Goal: Information Seeking & Learning: Compare options

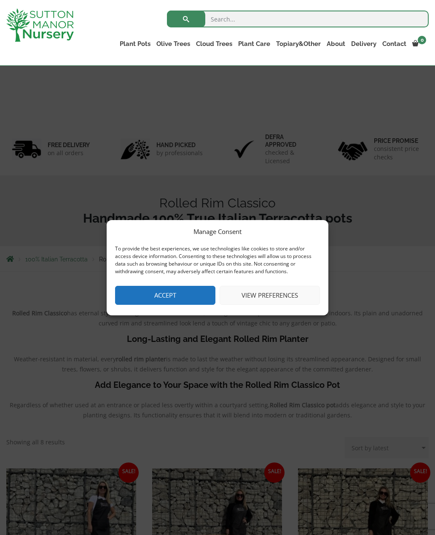
scroll to position [264, 0]
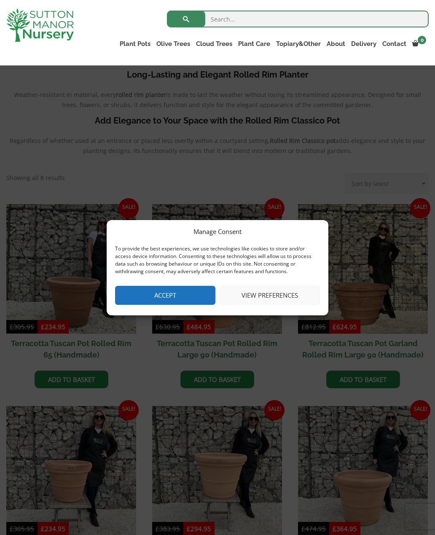
click at [172, 295] on button "Accept" at bounding box center [165, 295] width 100 height 19
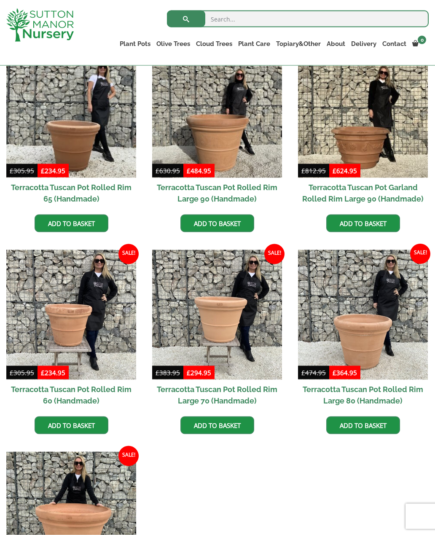
scroll to position [405, 0]
click at [70, 314] on img at bounding box center [71, 314] width 130 height 130
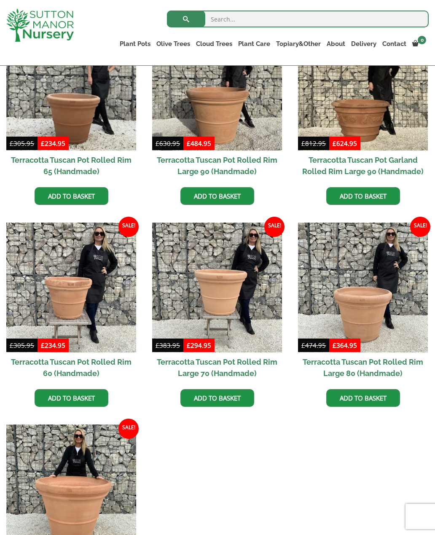
click at [78, 112] on img at bounding box center [71, 86] width 130 height 130
click at [66, 281] on img at bounding box center [71, 287] width 130 height 130
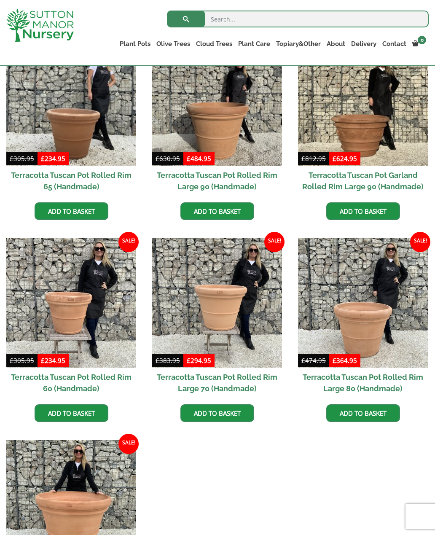
click at [229, 316] on img at bounding box center [217, 303] width 130 height 130
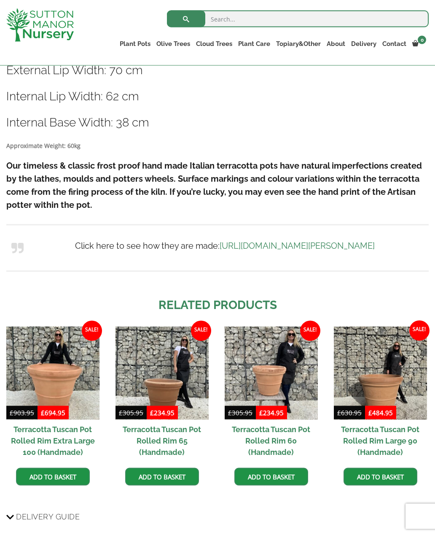
scroll to position [536, 0]
click at [277, 385] on img at bounding box center [271, 372] width 93 height 93
